Goal: Find specific page/section: Find specific page/section

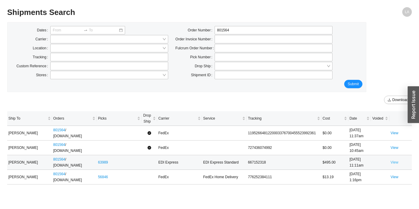
click at [392, 161] on link "View" at bounding box center [395, 162] width 8 height 4
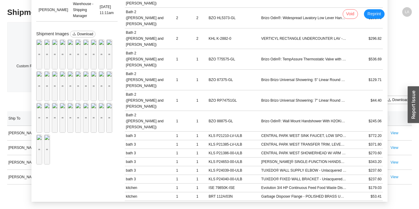
scroll to position [166, 0]
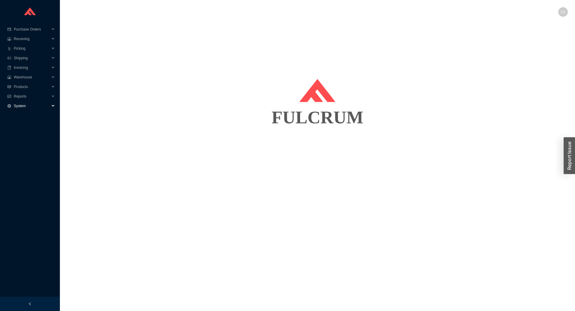
click at [12, 106] on div "System" at bounding box center [30, 106] width 60 height 10
click at [29, 124] on link "Suppliers" at bounding box center [21, 125] width 15 height 4
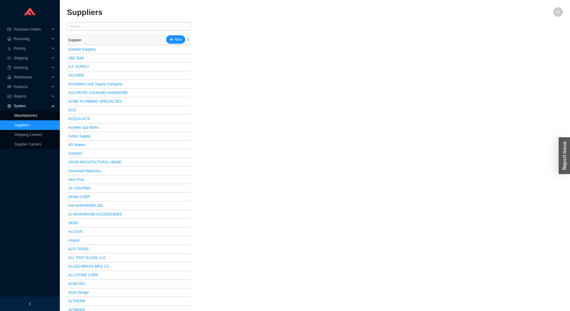
click at [34, 114] on link "Manufacturers" at bounding box center [25, 115] width 23 height 4
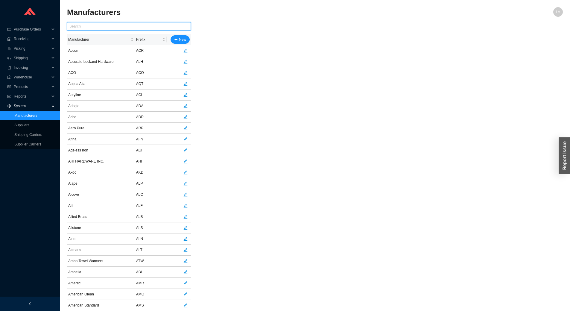
click at [98, 24] on input "text" at bounding box center [129, 26] width 124 height 8
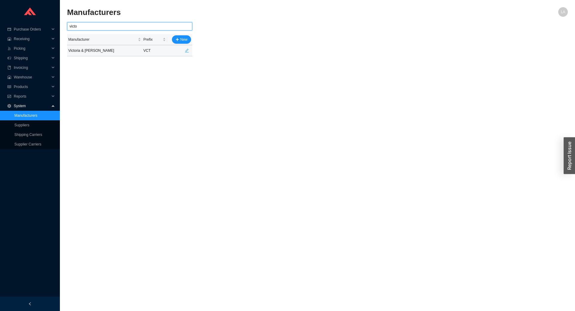
type input "victo"
click at [185, 51] on icon "edit" at bounding box center [187, 51] width 4 height 4
